Goal: Find specific page/section: Find specific page/section

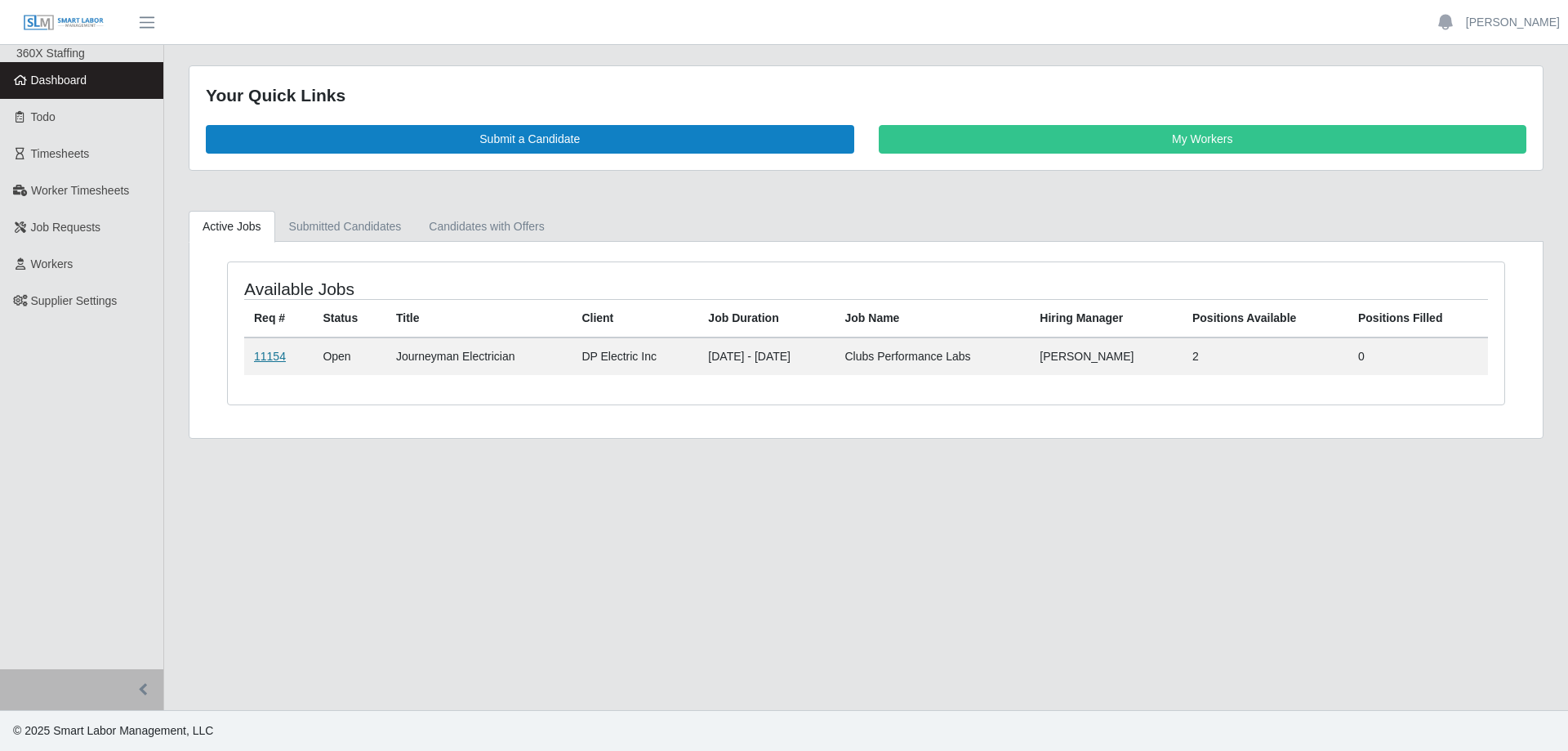
click at [266, 361] on link "11154" at bounding box center [270, 356] width 32 height 13
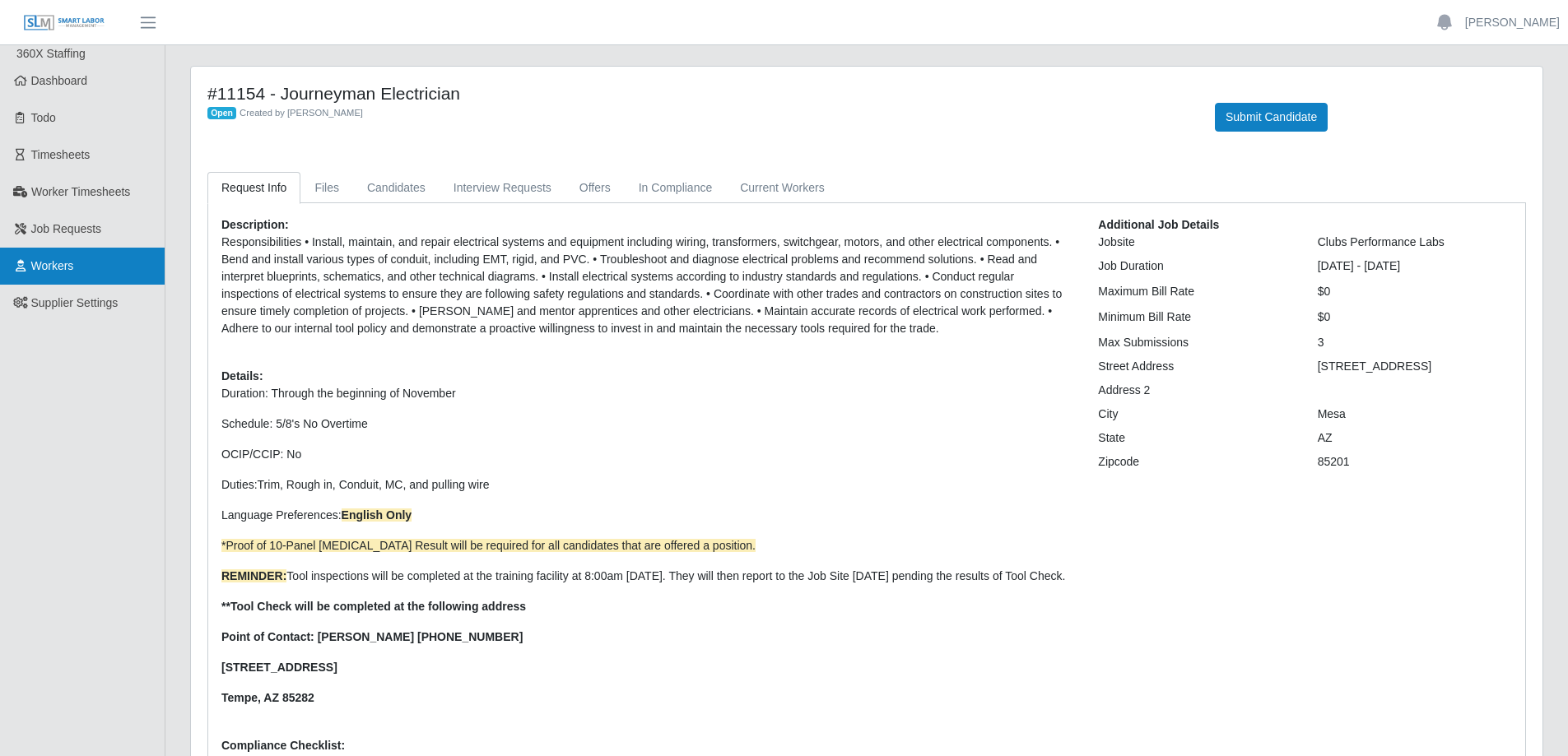
click at [73, 253] on link "Workers" at bounding box center [82, 266] width 165 height 37
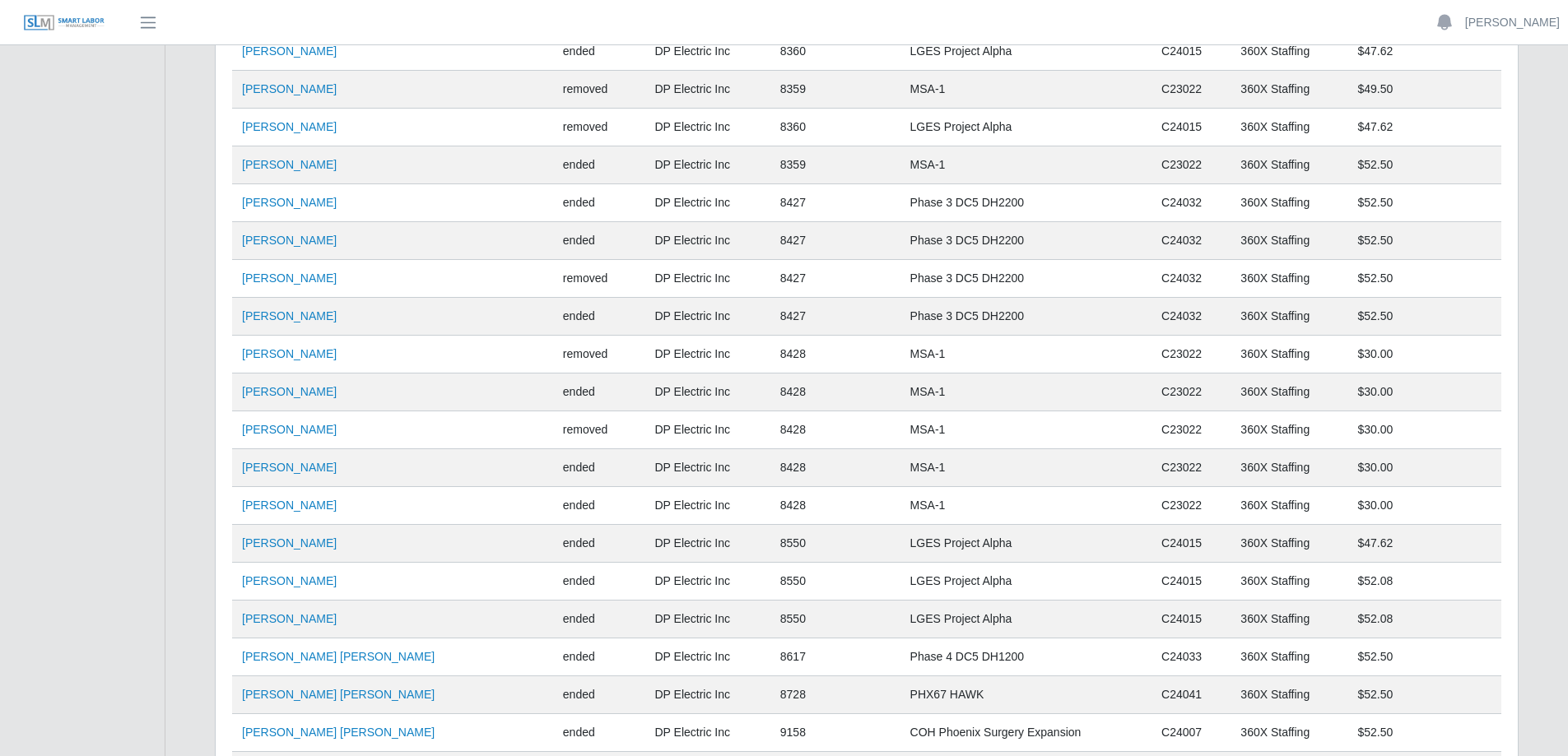
scroll to position [2828, 0]
